Goal: Check status: Check status

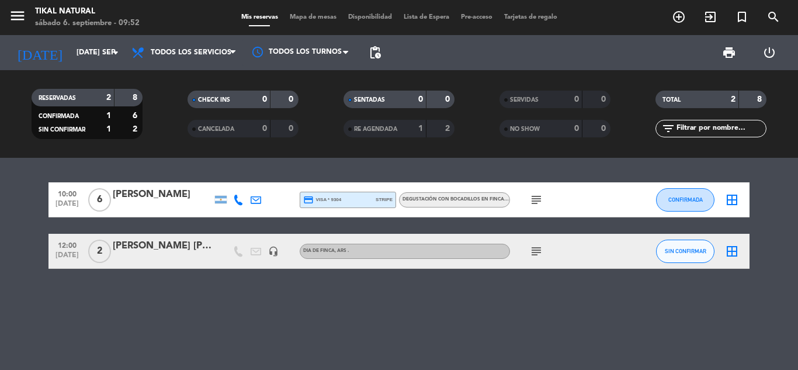
click at [539, 199] on icon "subject" at bounding box center [536, 200] width 14 height 14
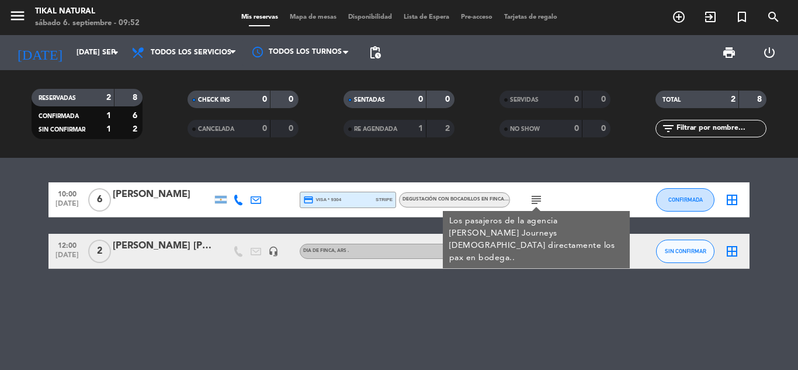
click at [159, 320] on div "10:00 [DATE] 6 [PERSON_NAME] credit_card visa * 9304 stripe DEGUSTACIÓN CON BOC…" at bounding box center [399, 264] width 798 height 212
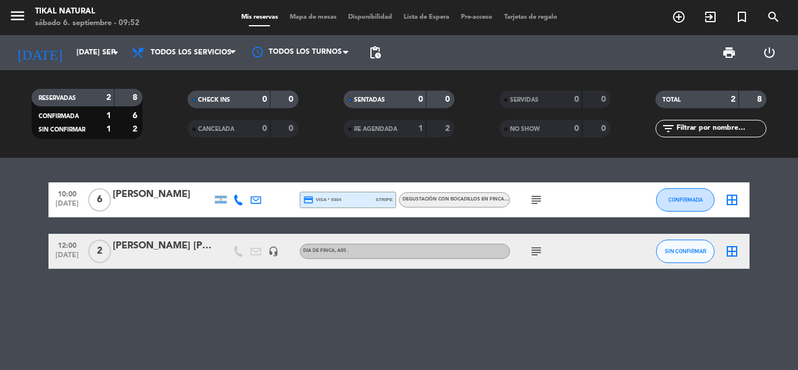
click at [532, 193] on icon "subject" at bounding box center [536, 200] width 14 height 14
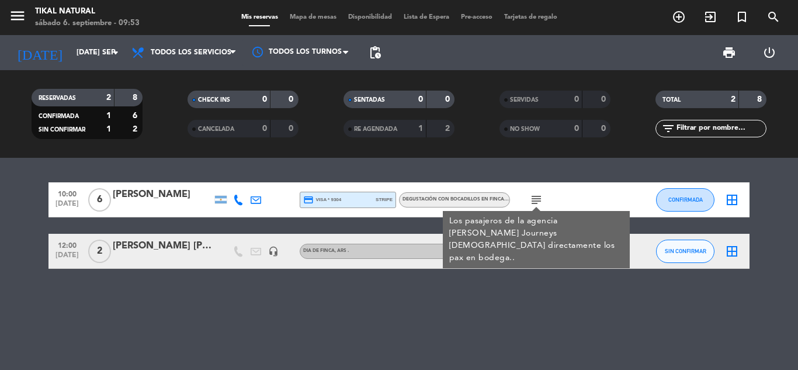
click at [532, 193] on icon "subject" at bounding box center [536, 200] width 14 height 14
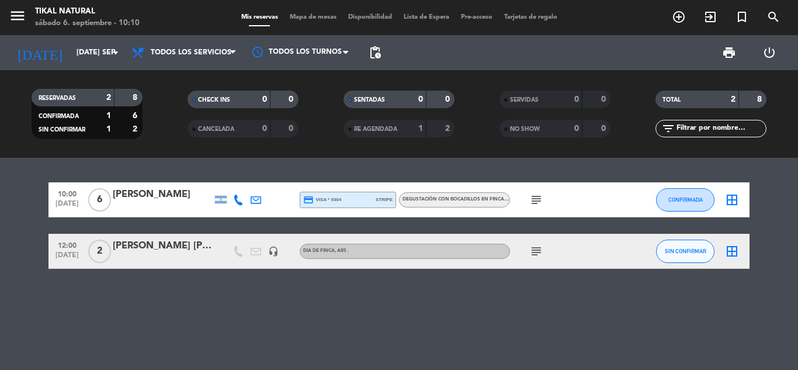
click at [532, 247] on icon "subject" at bounding box center [536, 251] width 14 height 14
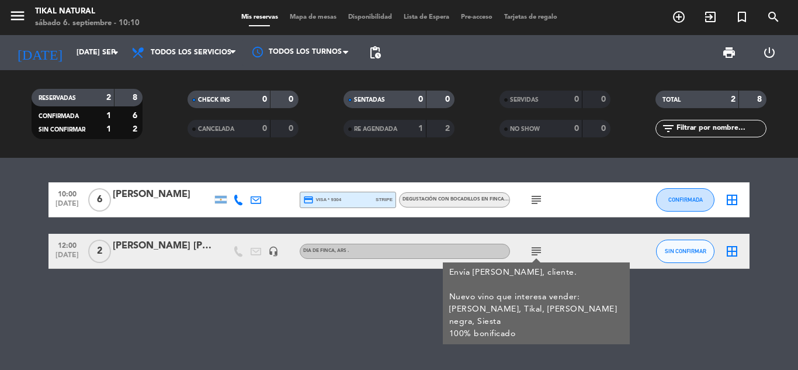
click at [534, 202] on icon "subject" at bounding box center [536, 200] width 14 height 14
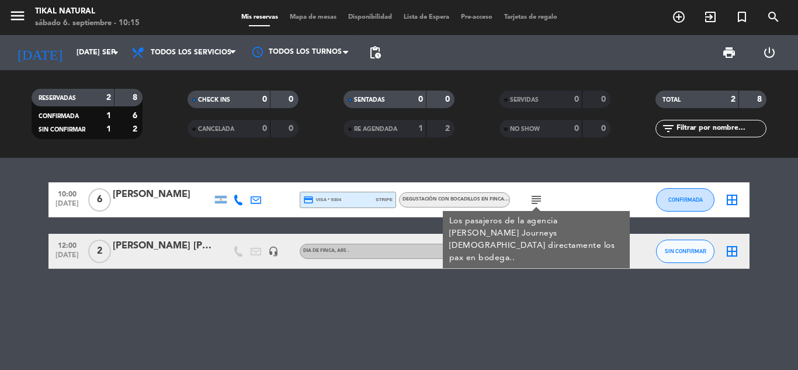
click at [398, 304] on div "10:00 [DATE] 6 [PERSON_NAME] credit_card visa * 9304 stripe DEGUSTACIÓN CON BOC…" at bounding box center [399, 264] width 798 height 212
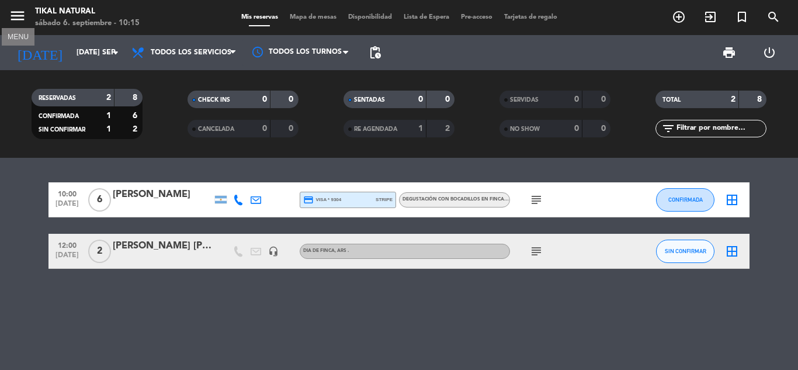
click at [16, 16] on icon "menu" at bounding box center [18, 16] width 18 height 18
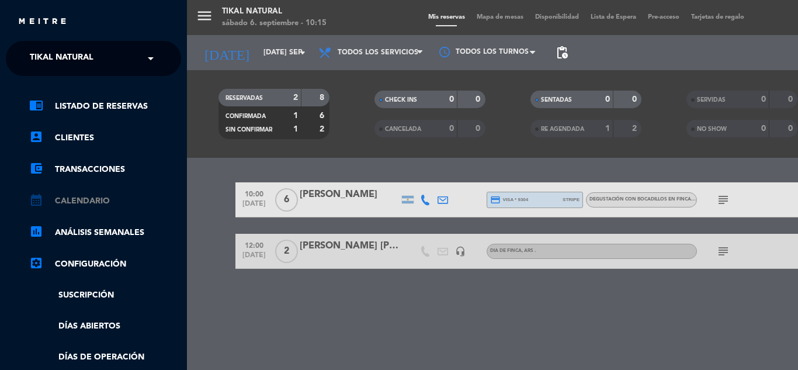
click at [76, 203] on link "calendar_month Calendario" at bounding box center [105, 201] width 152 height 14
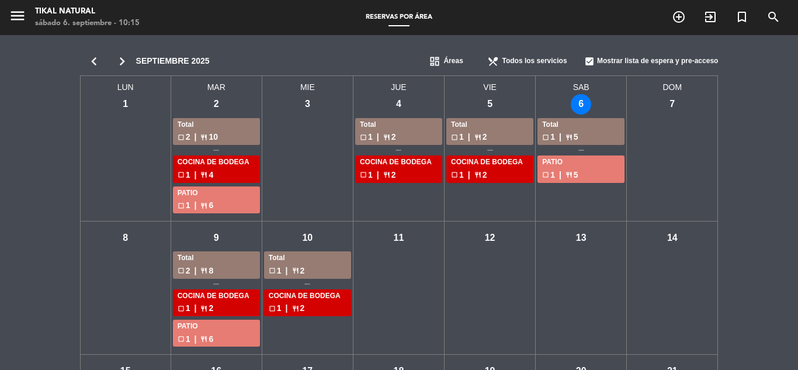
click at [55, 272] on div "chevron_left chevron_right septiembre 2025 dashboard Áreas restaurant_menu Todo…" at bounding box center [399, 343] width 798 height 617
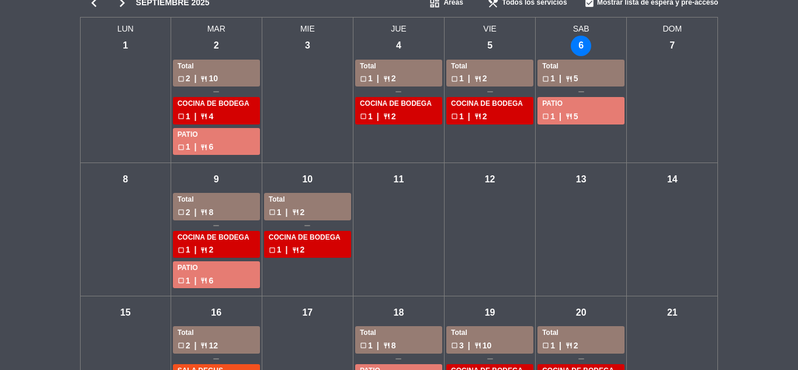
click at [226, 200] on div "Total" at bounding box center [217, 200] width 78 height 12
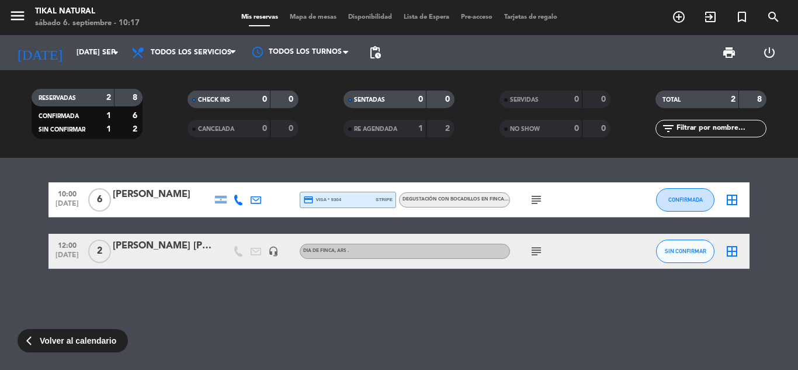
click at [540, 253] on icon "subject" at bounding box center [536, 251] width 14 height 14
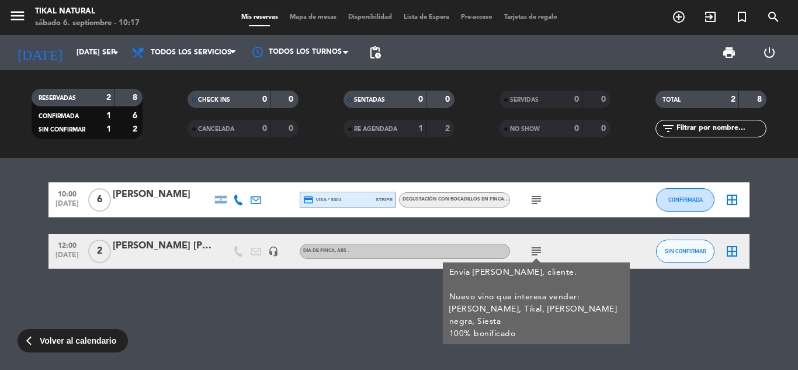
click at [541, 205] on icon "subject" at bounding box center [536, 200] width 14 height 14
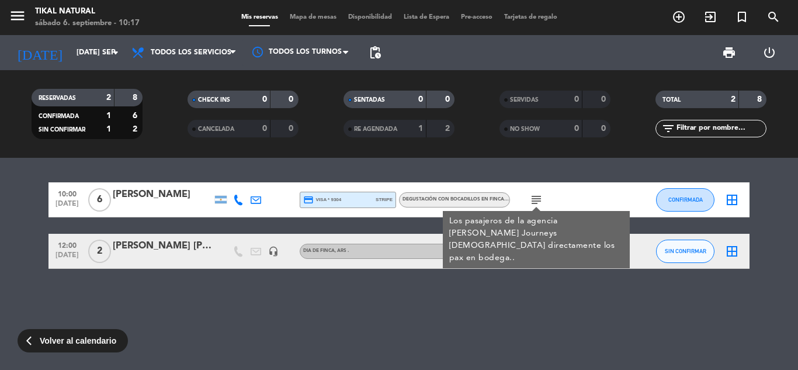
click at [444, 335] on div "10:00 [DATE] 6 [PERSON_NAME] credit_card visa * 9304 stripe DEGUSTACIÓN CON BOC…" at bounding box center [399, 264] width 798 height 212
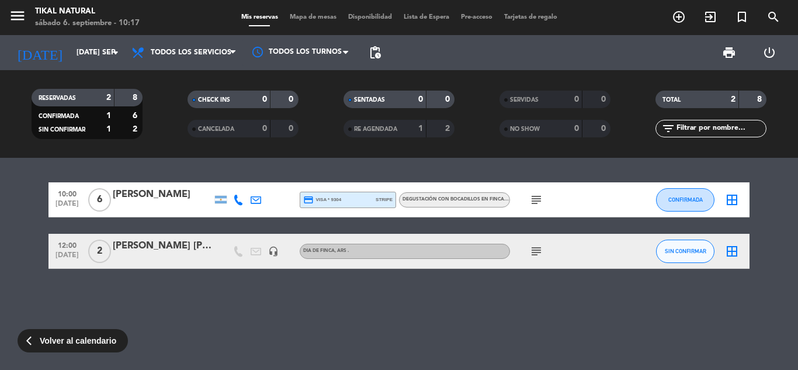
click at [533, 252] on icon "subject" at bounding box center [536, 251] width 14 height 14
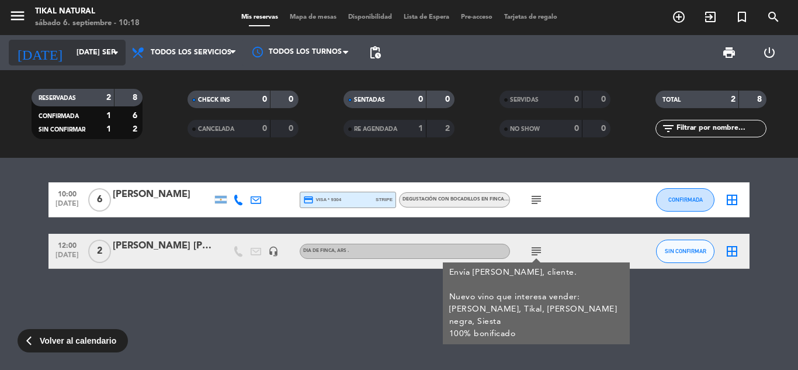
click at [71, 53] on input "[DATE] sep." at bounding box center [120, 53] width 99 height 20
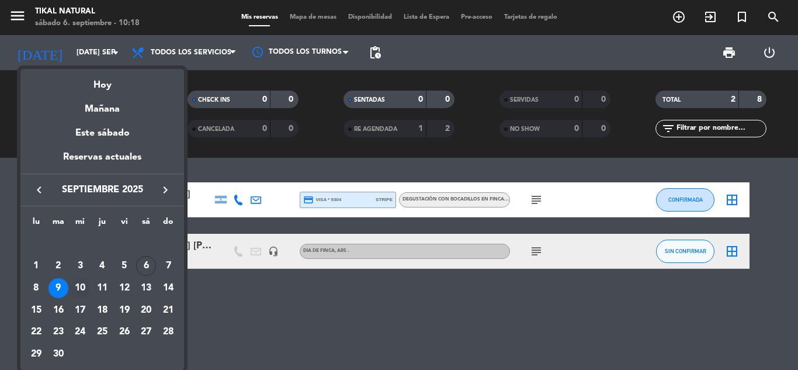
click at [81, 286] on div "10" at bounding box center [80, 288] width 20 height 20
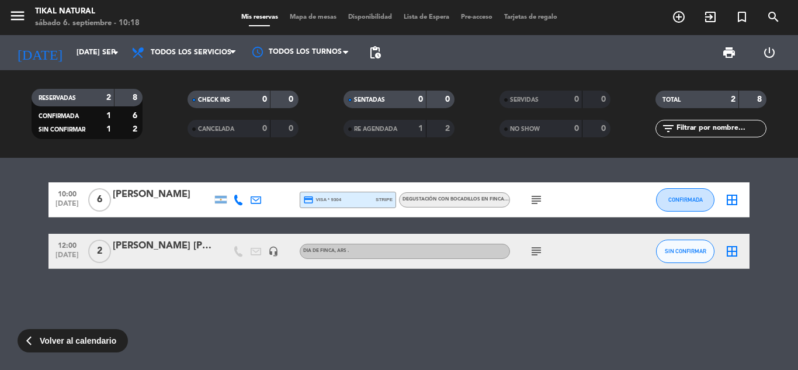
type input "mié. [DATE]"
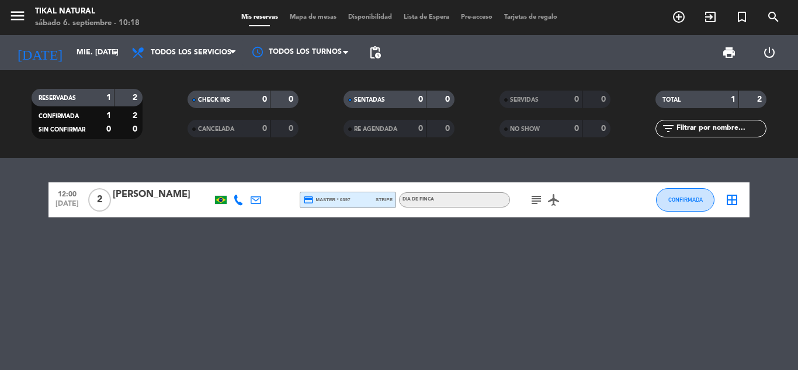
click at [536, 196] on icon "subject" at bounding box center [536, 200] width 14 height 14
click at [557, 197] on icon "airplanemode_active" at bounding box center [554, 200] width 14 height 14
click at [531, 230] on div "12:00 [DATE] 2 [PERSON_NAME] credit_card master * 0397 stripe DIA DE FINCA subj…" at bounding box center [399, 264] width 798 height 212
click at [532, 203] on icon "subject" at bounding box center [536, 200] width 14 height 14
